Goal: Information Seeking & Learning: Compare options

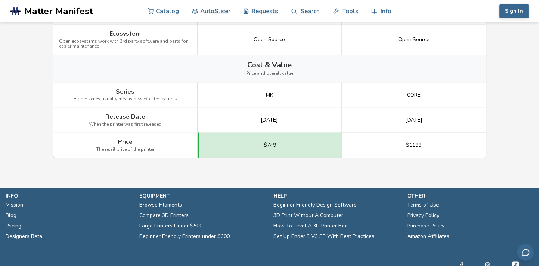
scroll to position [1018, 0]
